Goal: Transaction & Acquisition: Purchase product/service

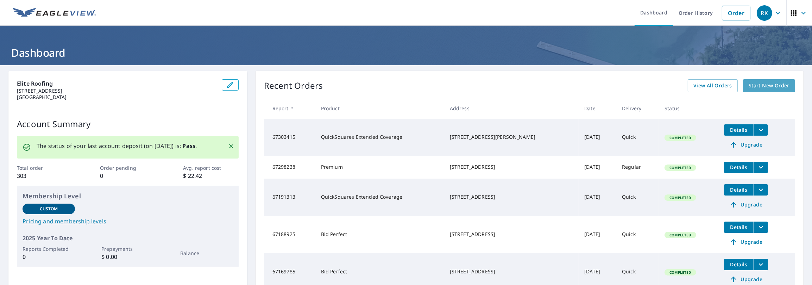
click at [759, 88] on span "Start New Order" at bounding box center [769, 85] width 41 height 9
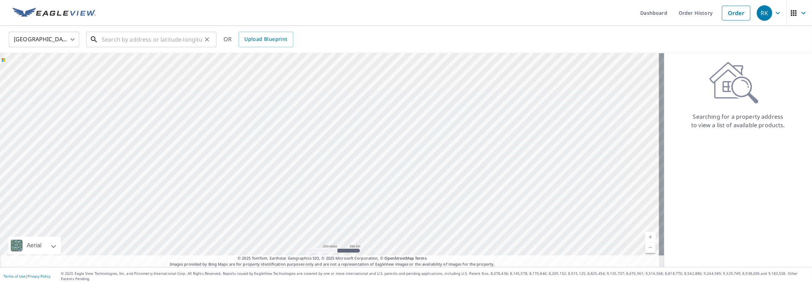
click at [167, 35] on input "text" at bounding box center [152, 40] width 100 height 20
paste input "[STREET_ADDRESS][PERSON_NAME]"
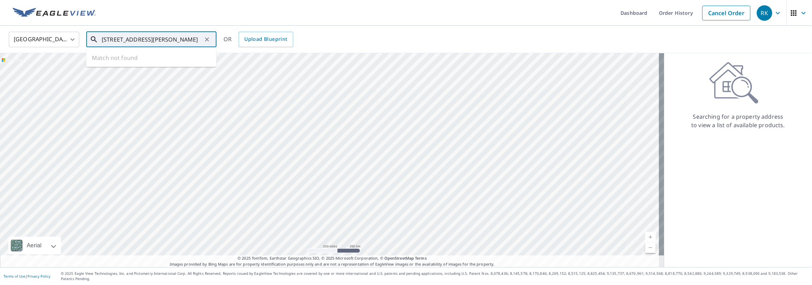
scroll to position [0, 19]
click at [168, 59] on span "18988 Ocean Mist Ct" at bounding box center [155, 60] width 111 height 8
type input "[STREET_ADDRESS][PERSON_NAME]"
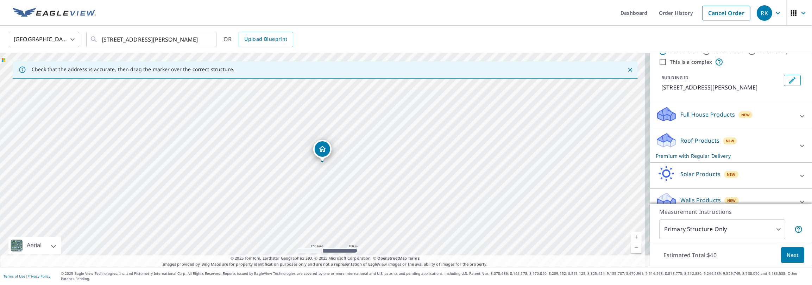
scroll to position [35, 0]
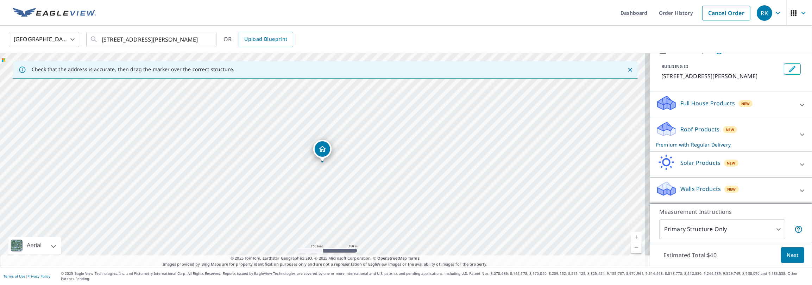
click at [798, 139] on icon at bounding box center [802, 134] width 8 height 8
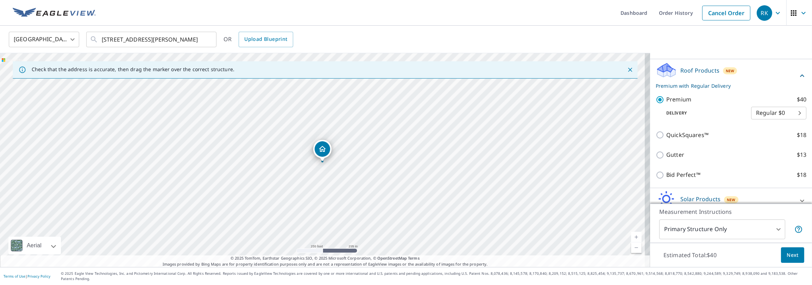
scroll to position [106, 0]
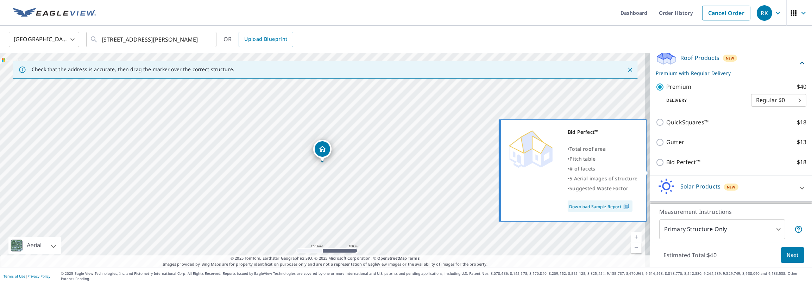
click at [656, 167] on input "Bid Perfect™ $18" at bounding box center [661, 162] width 11 height 8
checkbox input "true"
checkbox input "false"
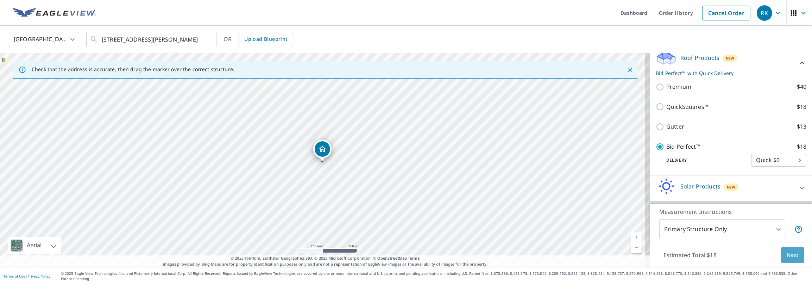
click at [790, 258] on span "Next" at bounding box center [793, 255] width 12 height 9
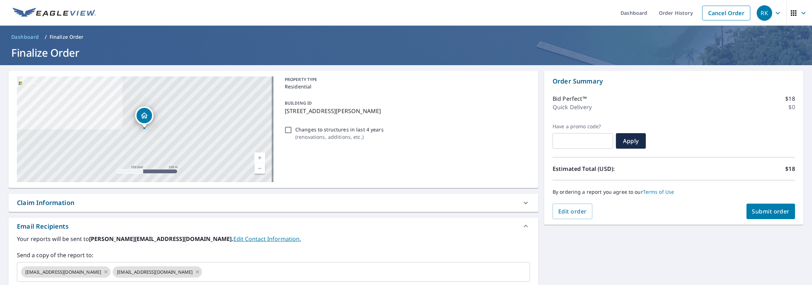
click at [764, 211] on span "Submit order" at bounding box center [771, 211] width 38 height 8
checkbox input "true"
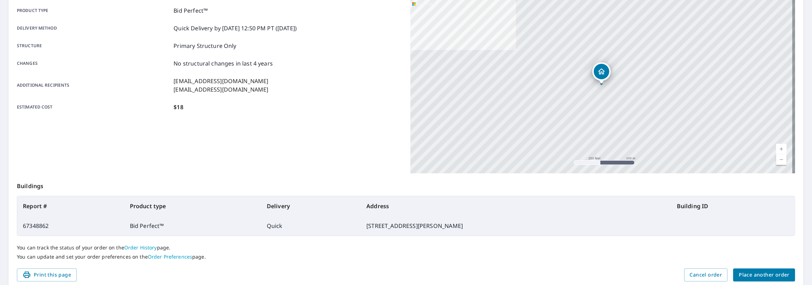
scroll to position [89, 0]
